Goal: Browse casually: Explore the website without a specific task or goal

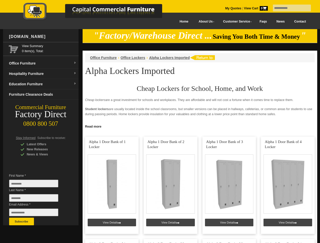
click at [288, 8] on input "text" at bounding box center [291, 8] width 38 height 7
click at [37, 199] on input "Last Name *" at bounding box center [33, 198] width 49 height 8
click at [22, 221] on button "Subscribe" at bounding box center [21, 222] width 25 height 8
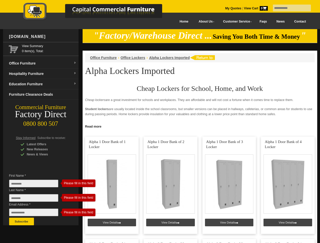
click at [200, 126] on link "Read more" at bounding box center [199, 126] width 234 height 6
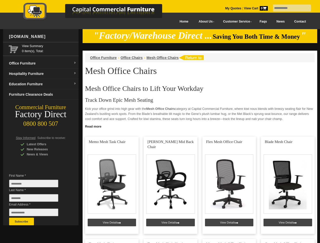
click at [288, 8] on input "text" at bounding box center [291, 8] width 38 height 7
click at [37, 199] on input "Last Name *" at bounding box center [33, 198] width 49 height 8
click at [22, 221] on button "Subscribe" at bounding box center [21, 222] width 25 height 8
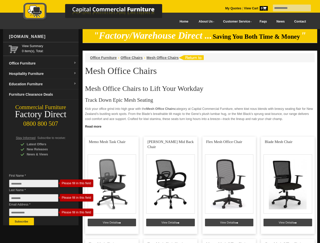
click at [200, 126] on link "Read more" at bounding box center [199, 126] width 234 height 6
